Goal: Task Accomplishment & Management: Use online tool/utility

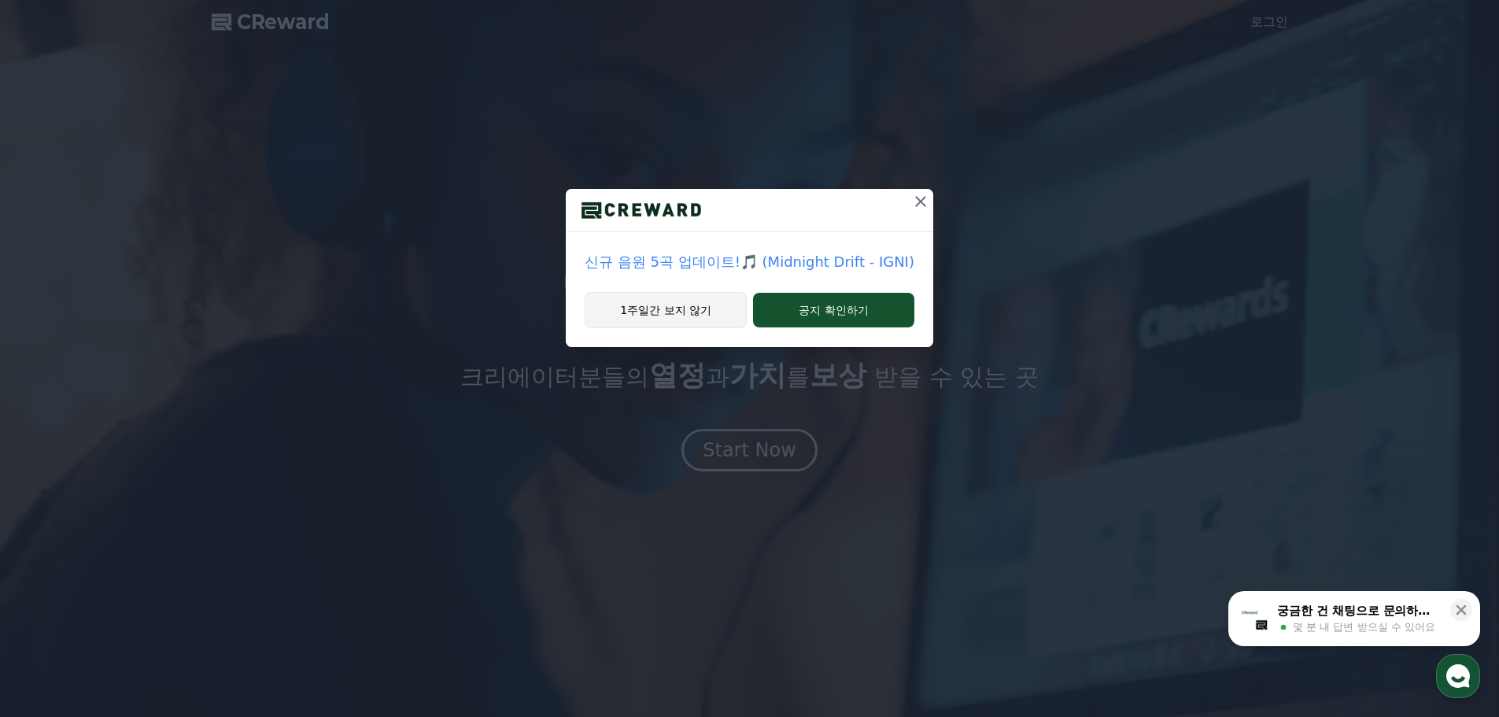
click at [699, 299] on button "1주일간 보지 않기" at bounding box center [666, 310] width 162 height 36
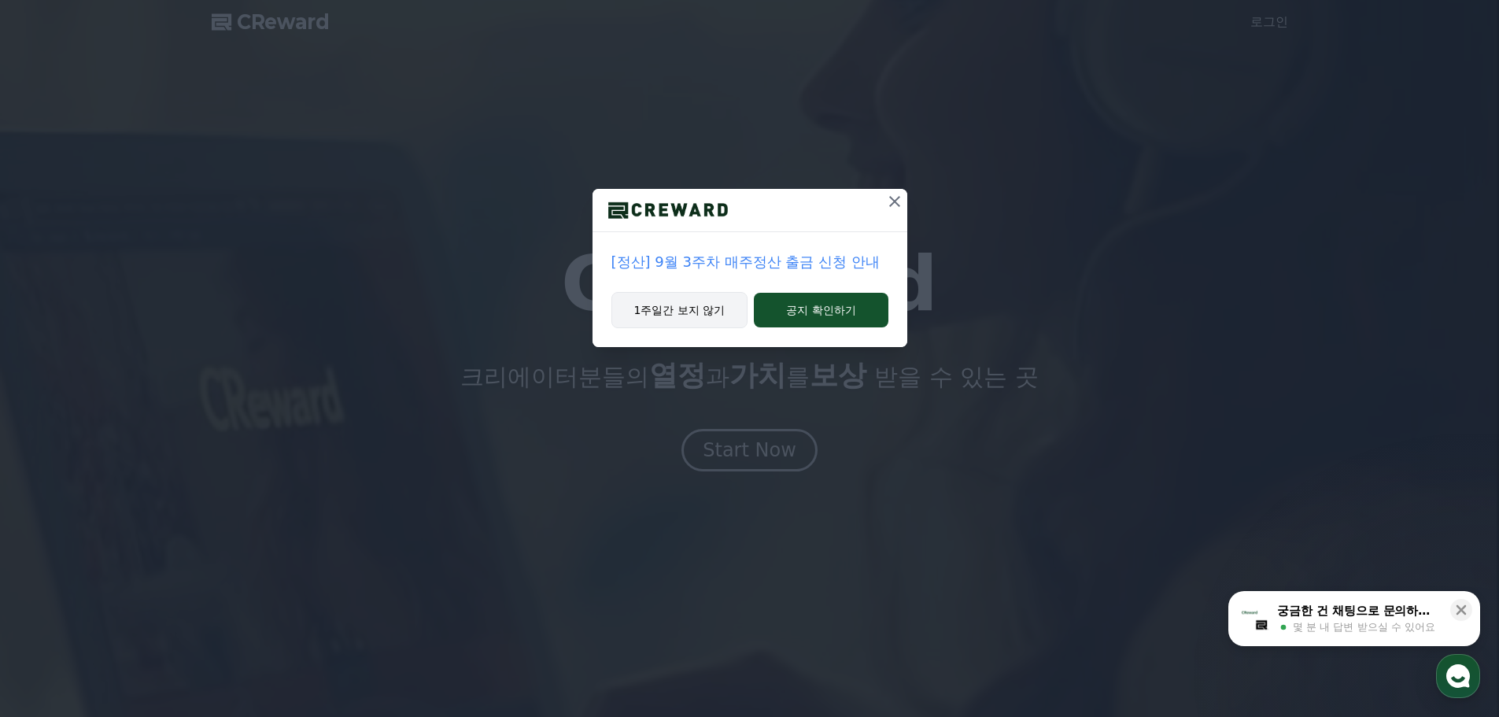
click at [703, 303] on button "1주일간 보지 않기" at bounding box center [679, 310] width 137 height 36
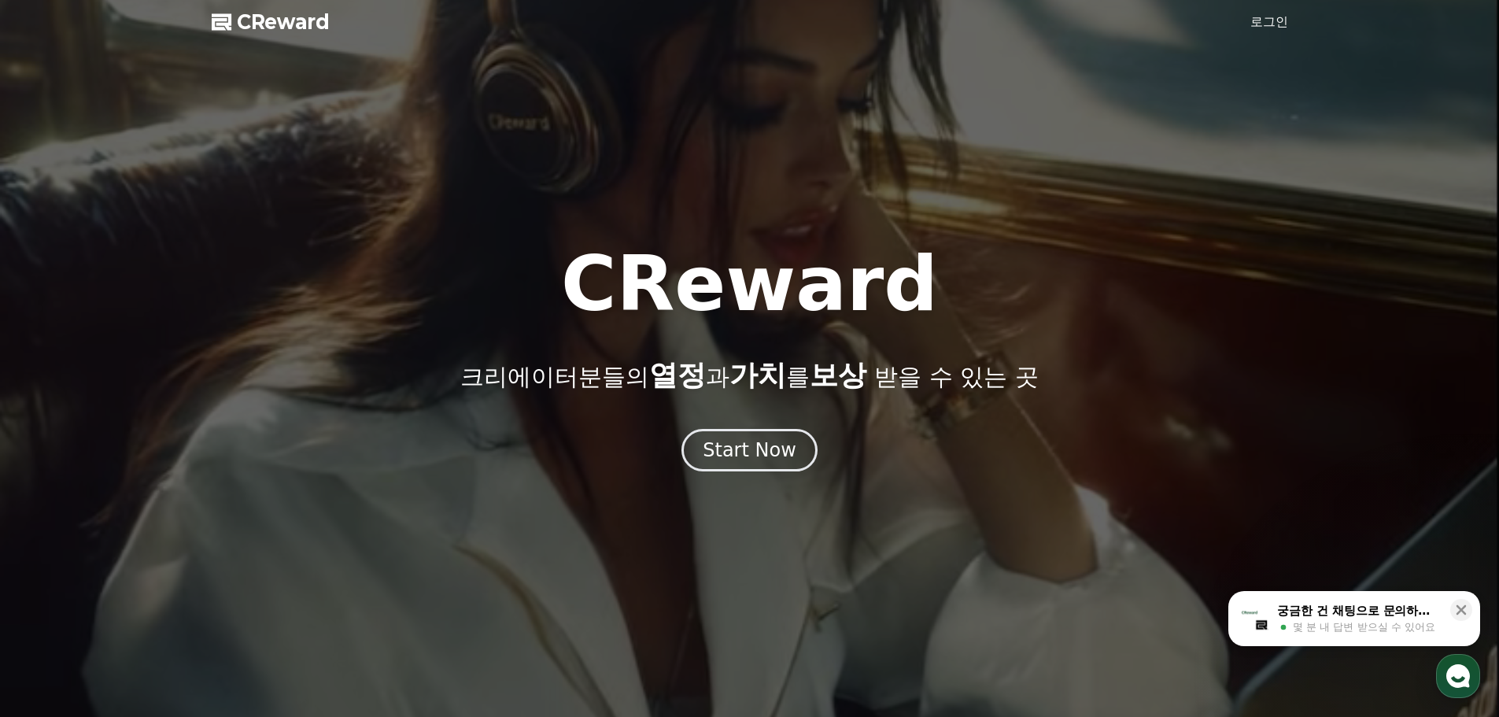
click at [1271, 20] on link "로그인" at bounding box center [1269, 22] width 38 height 19
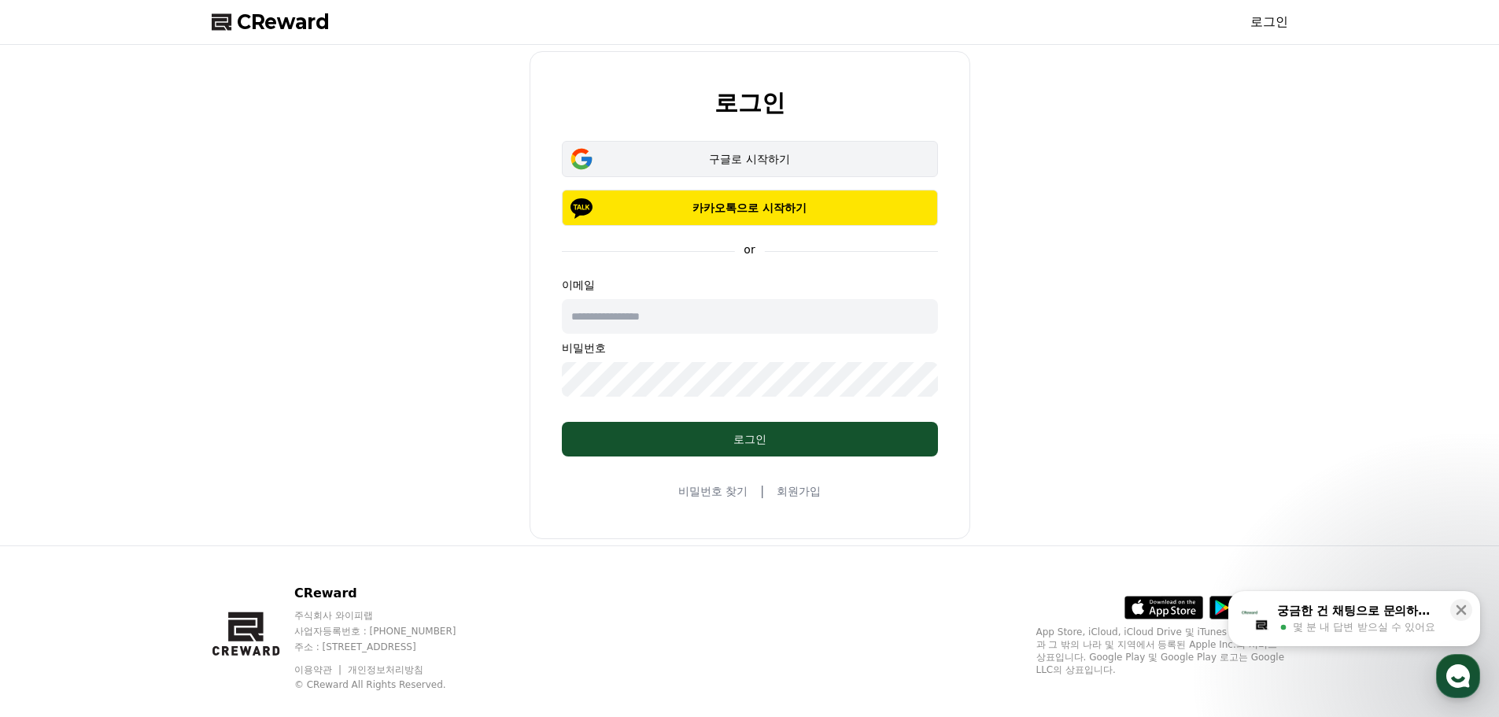
click at [758, 162] on div "구글로 시작하기" at bounding box center [750, 159] width 330 height 16
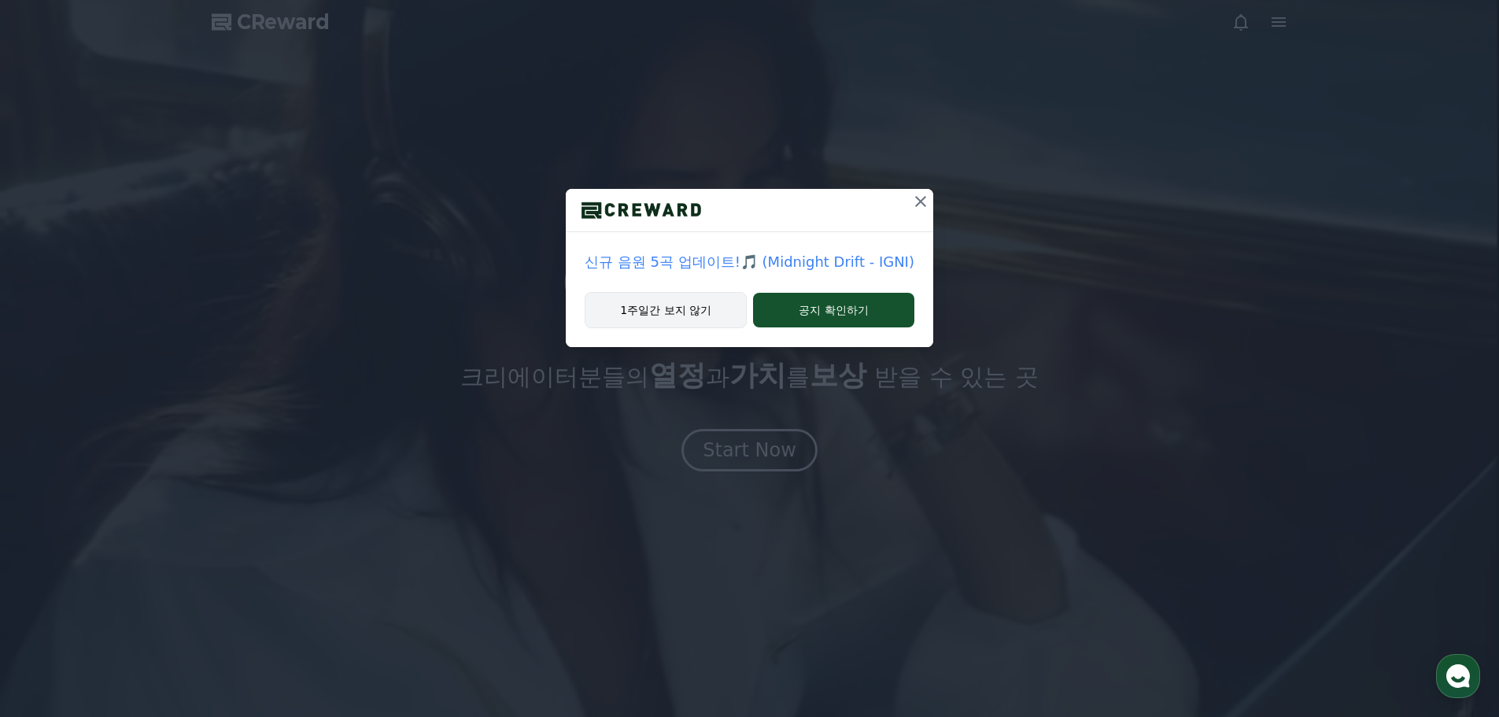
click at [686, 316] on button "1주일간 보지 않기" at bounding box center [666, 310] width 162 height 36
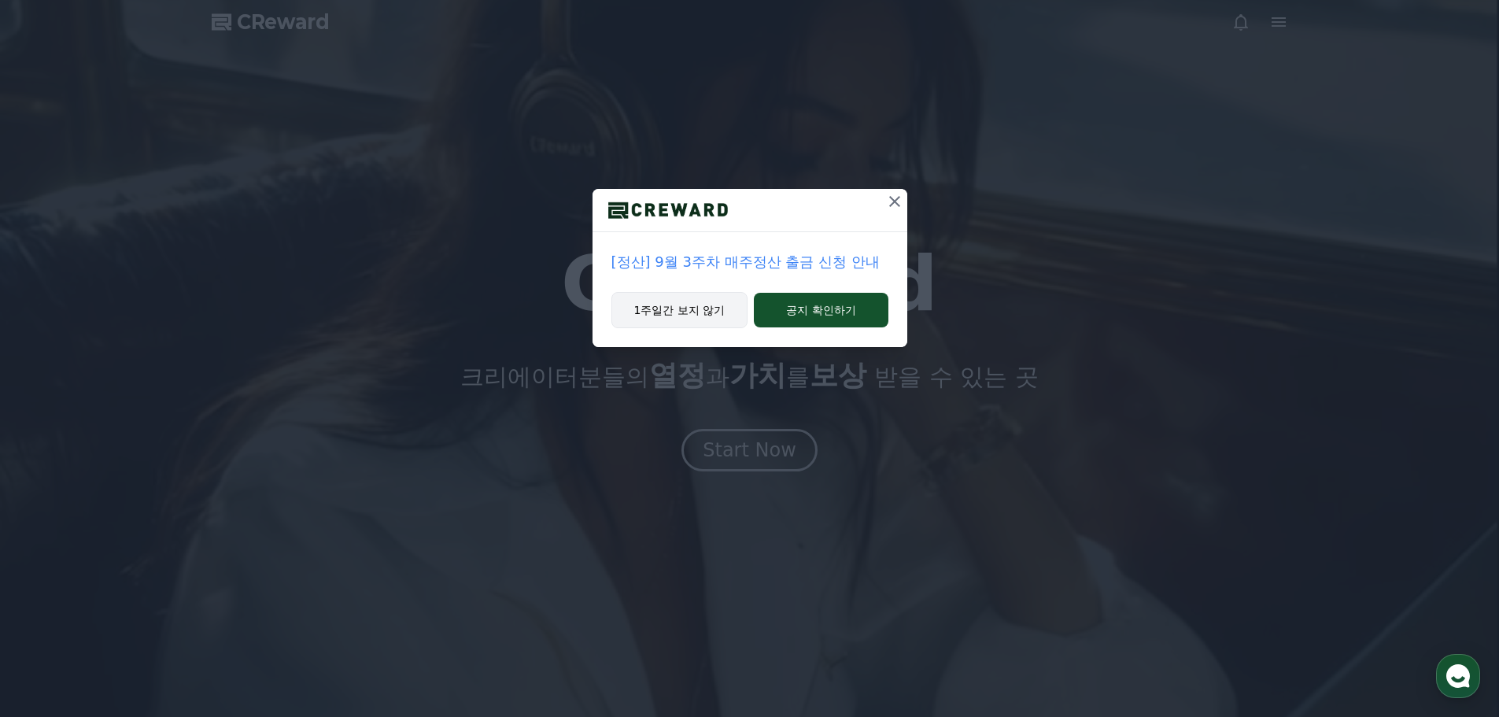
click at [703, 302] on button "1주일간 보지 않기" at bounding box center [679, 310] width 137 height 36
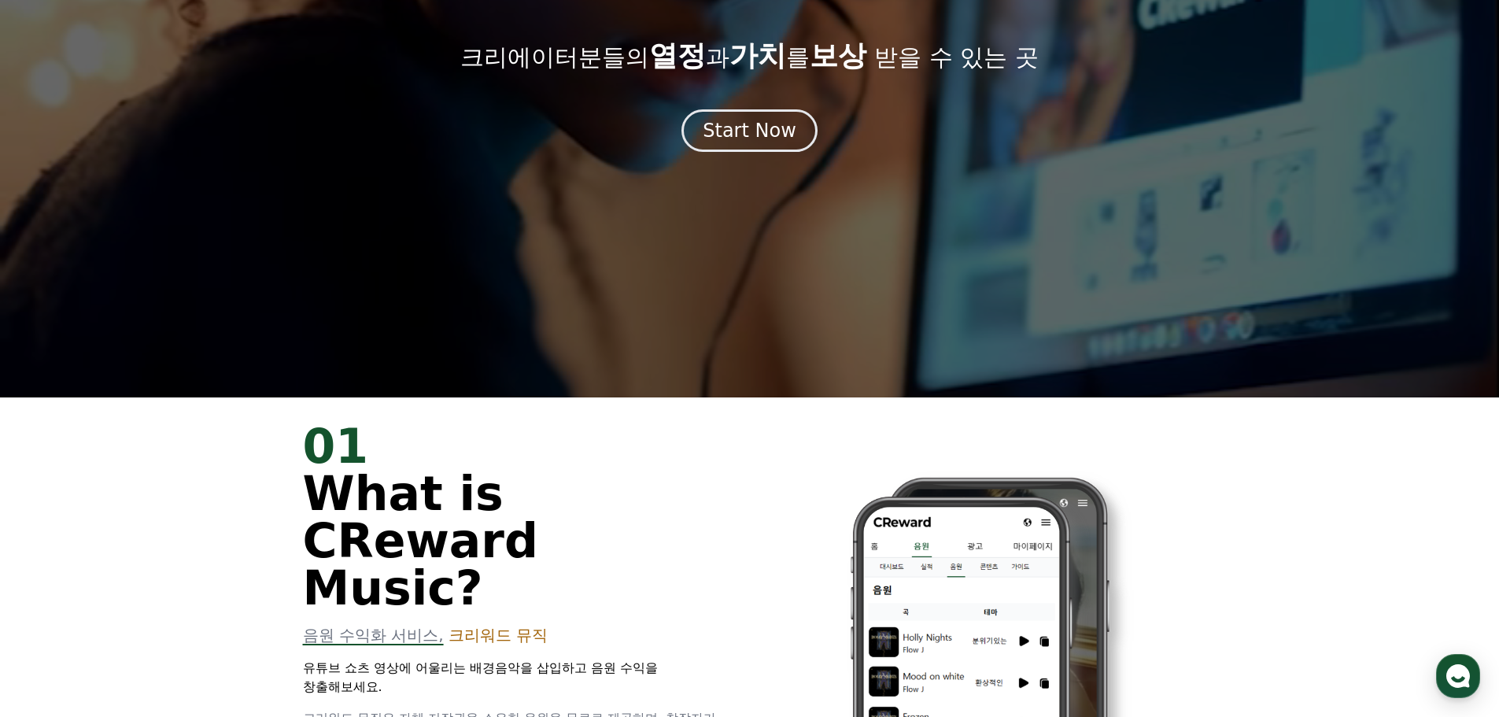
scroll to position [157, 0]
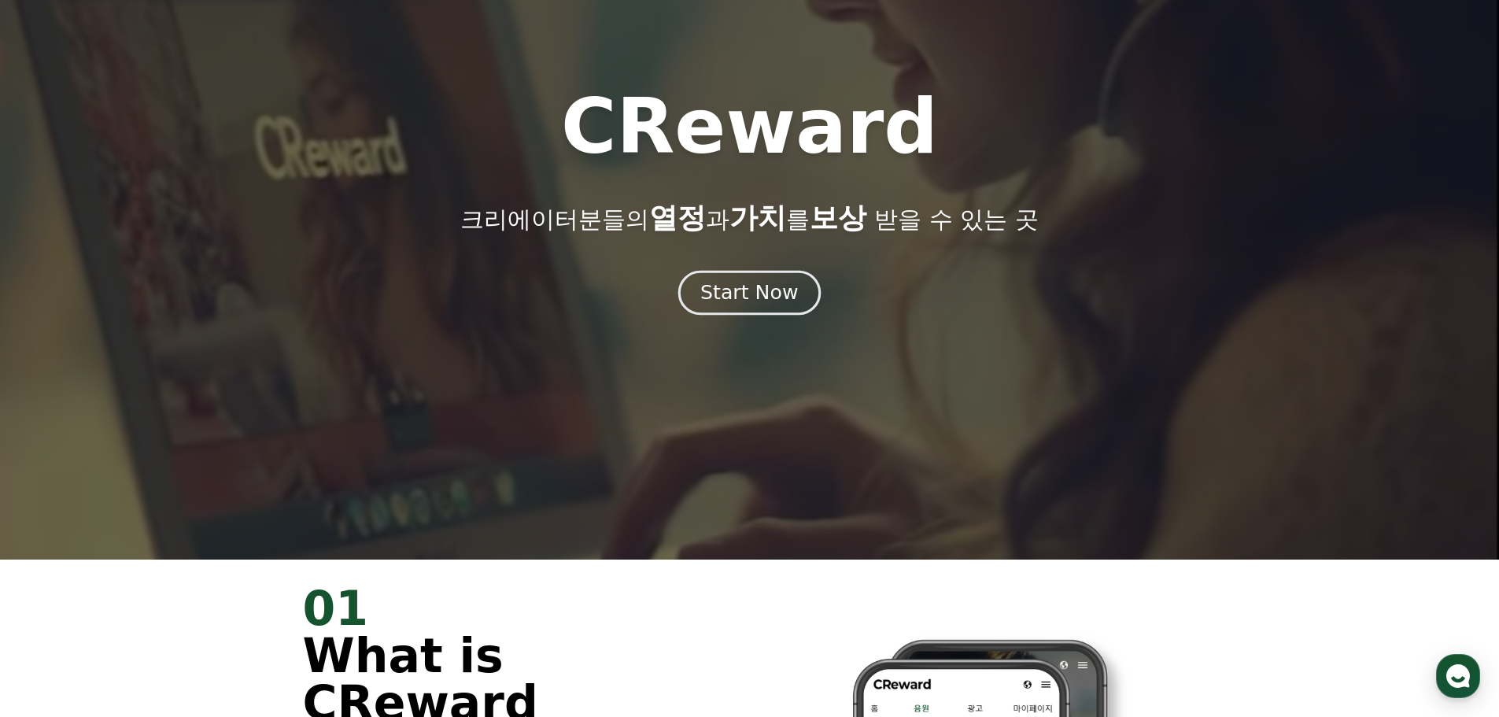
click at [755, 297] on div "Start Now" at bounding box center [749, 292] width 98 height 27
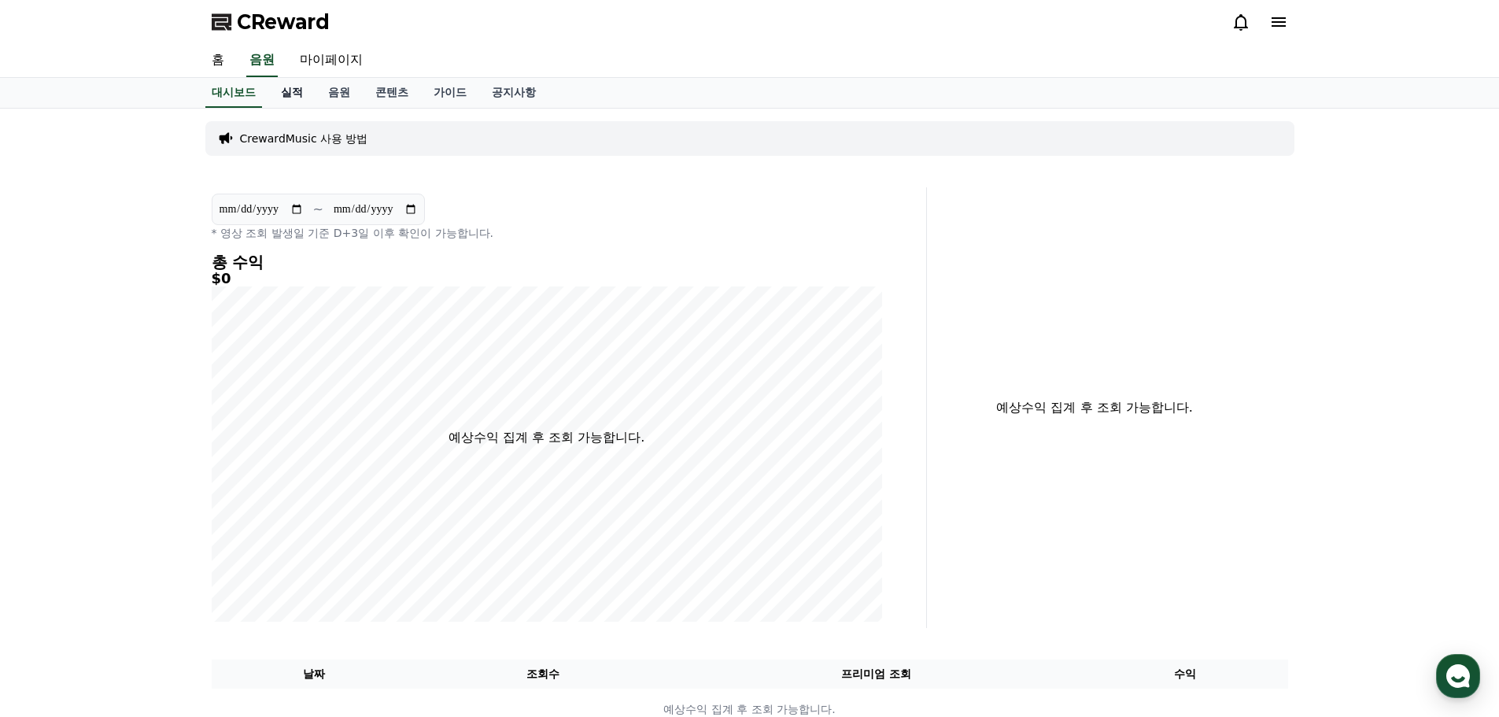
click at [281, 88] on link "실적" at bounding box center [291, 93] width 47 height 30
